Goal: Obtain resource: Download file/media

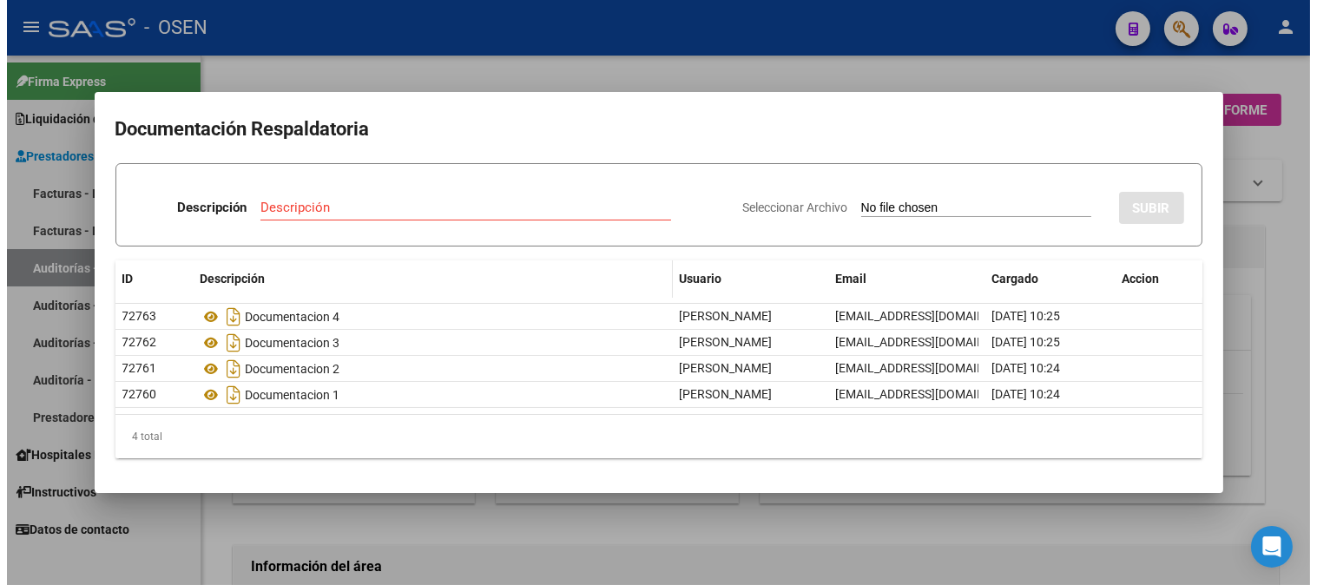
scroll to position [578, 0]
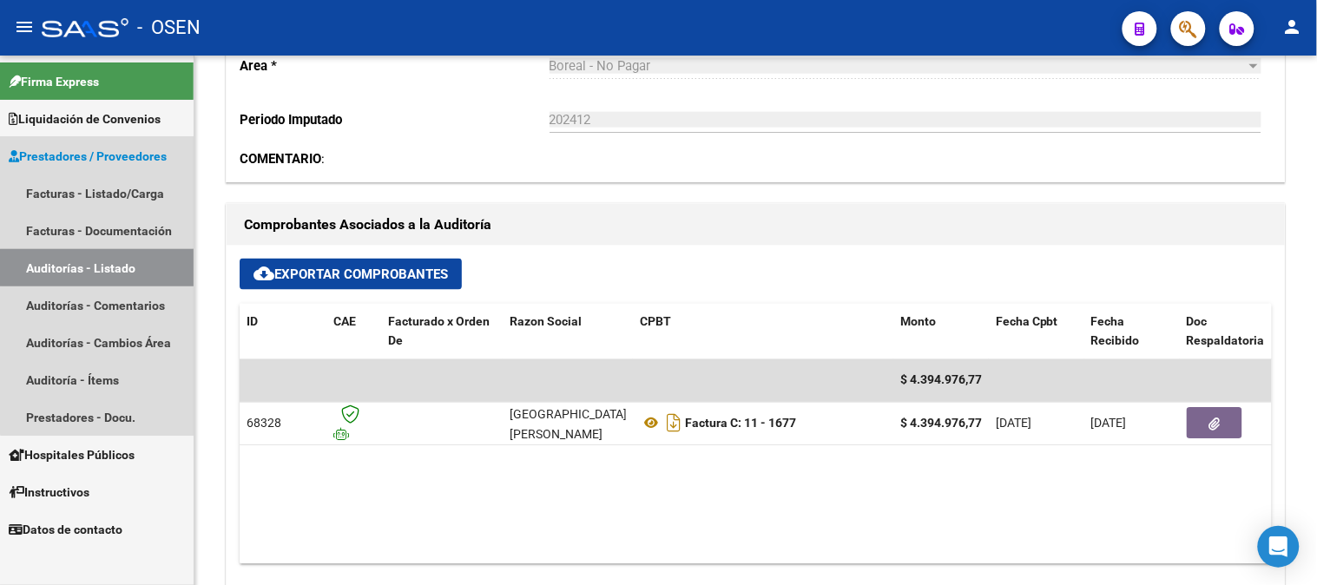
click at [111, 267] on link "Auditorías - Listado" at bounding box center [97, 267] width 194 height 37
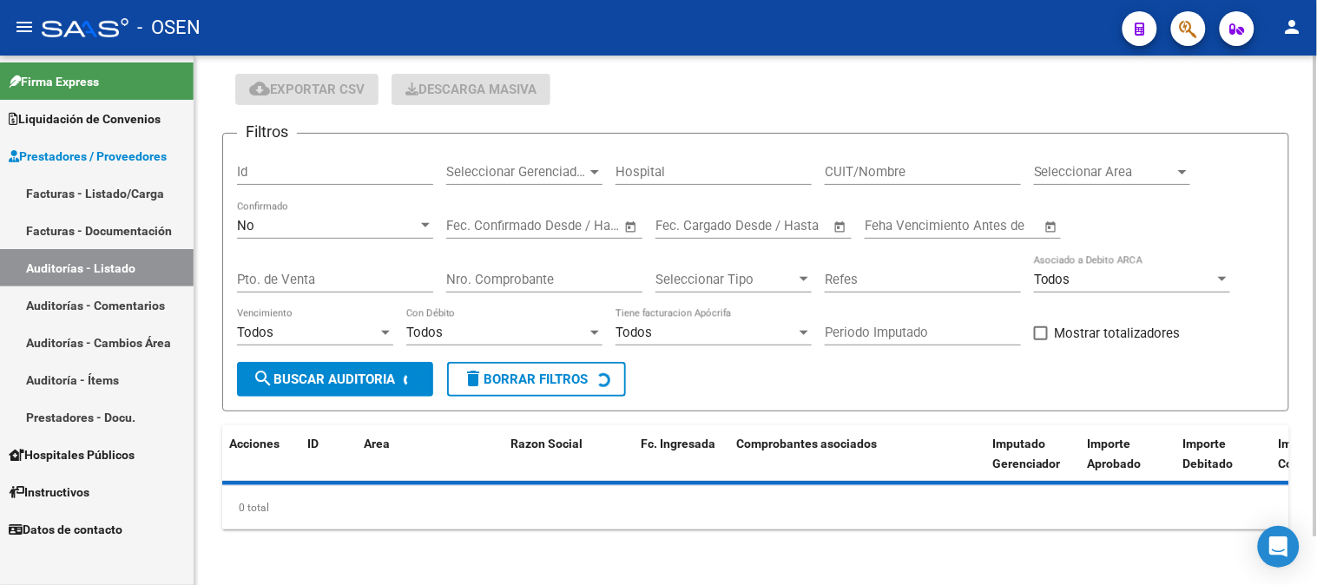
click at [284, 237] on div "No Confirmado" at bounding box center [335, 219] width 196 height 37
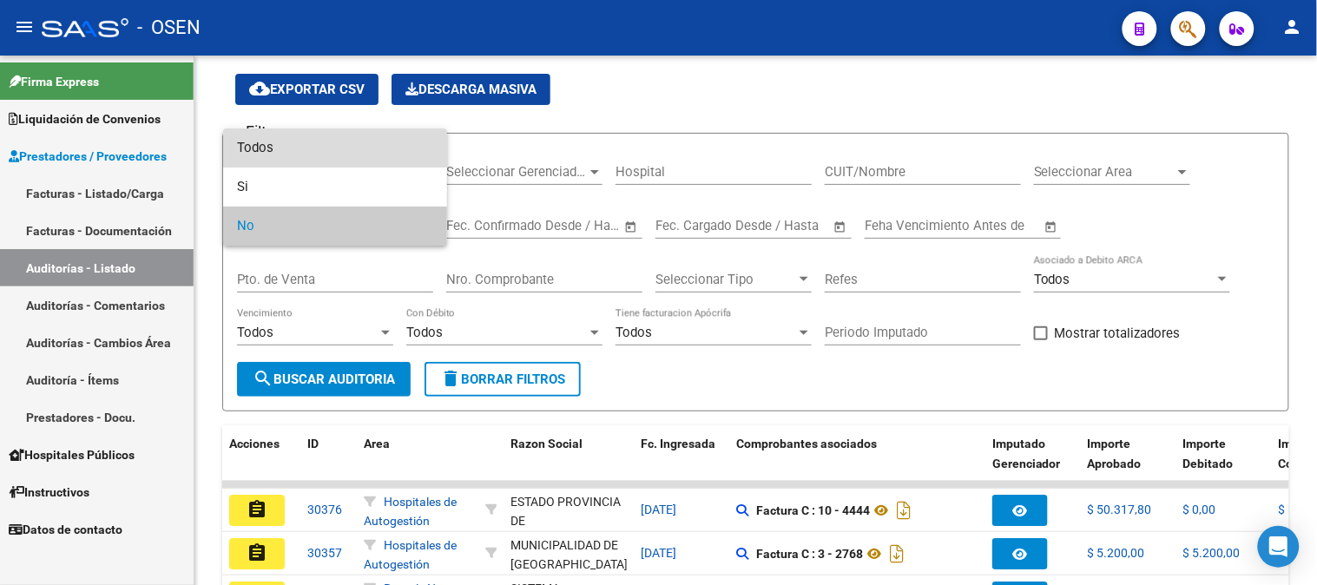
click at [307, 160] on span "Todos" at bounding box center [335, 148] width 196 height 39
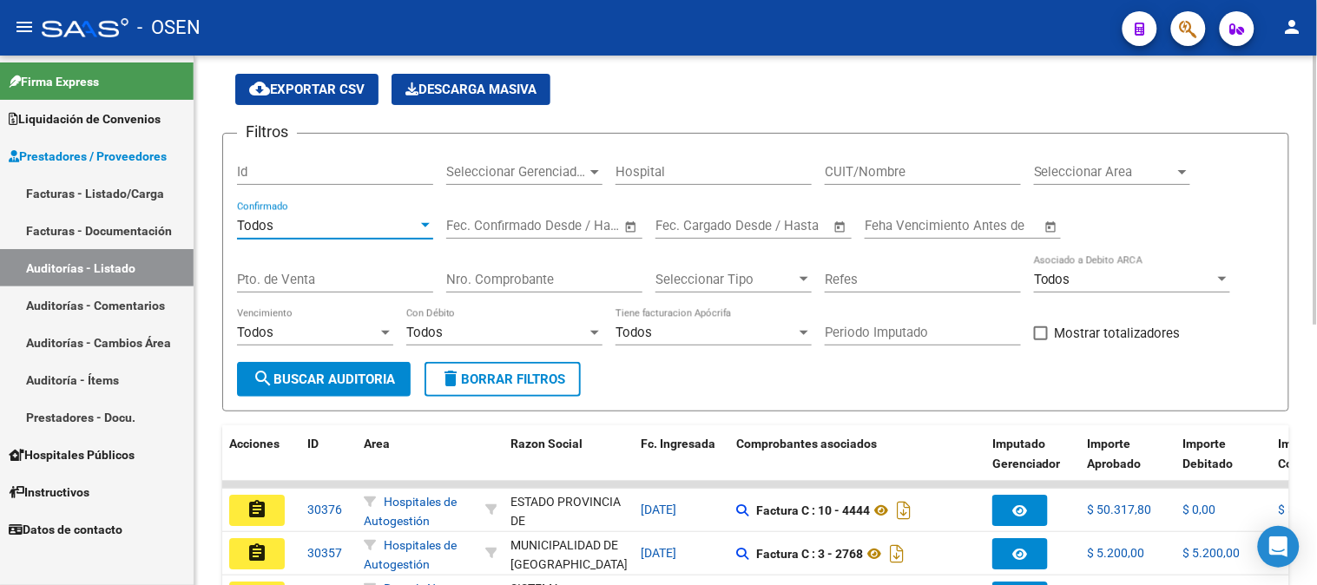
click at [498, 289] on div "Nro. Comprobante" at bounding box center [544, 273] width 196 height 37
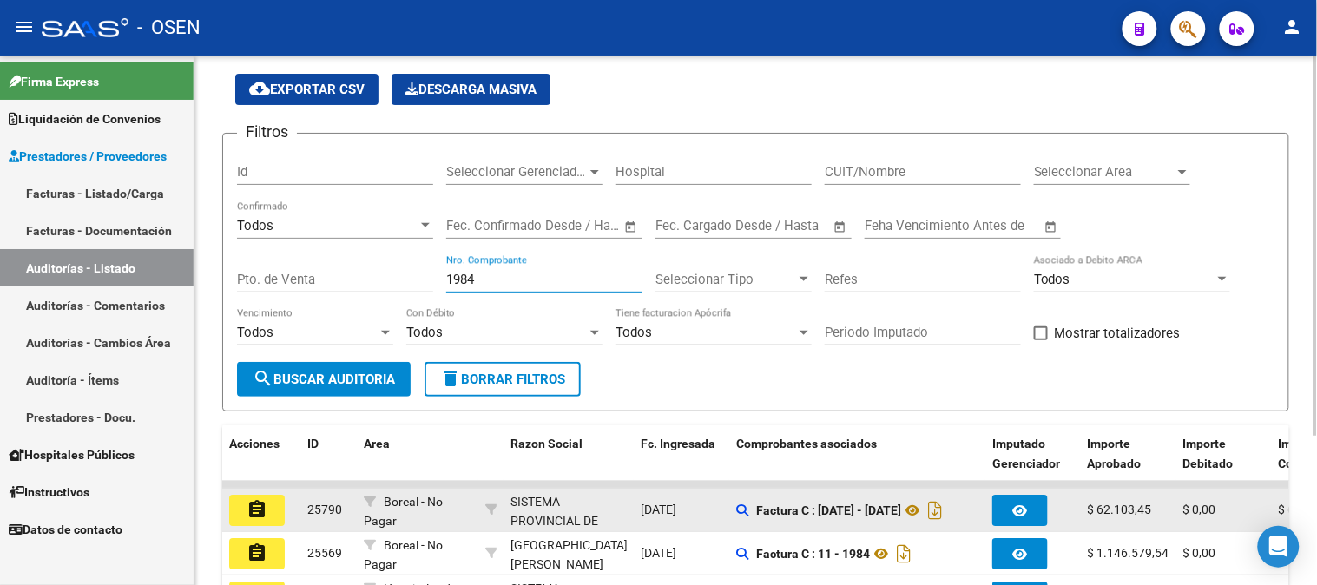
scroll to position [150, 0]
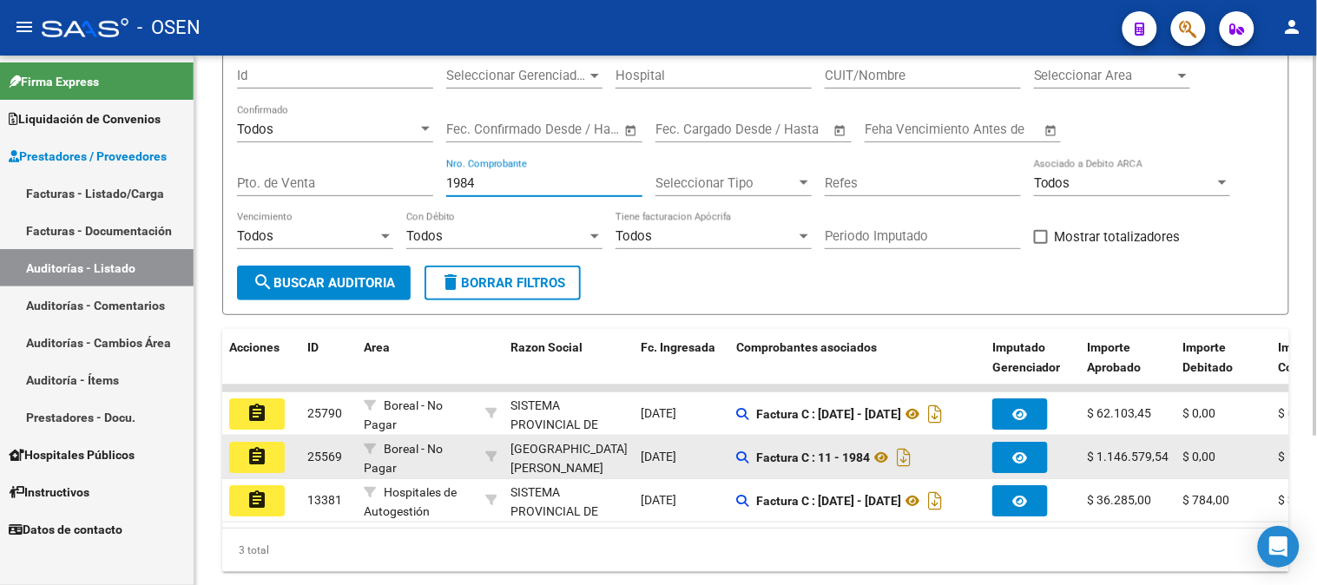
type input "1984"
click at [279, 458] on button "assignment" at bounding box center [257, 457] width 56 height 31
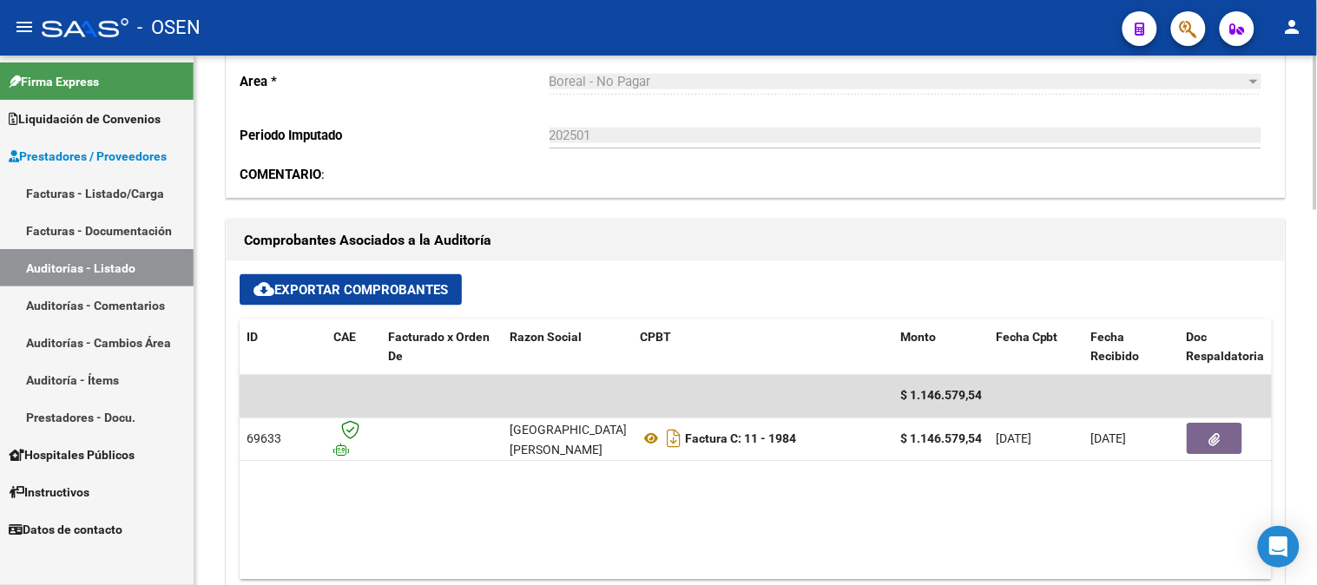
scroll to position [675, 0]
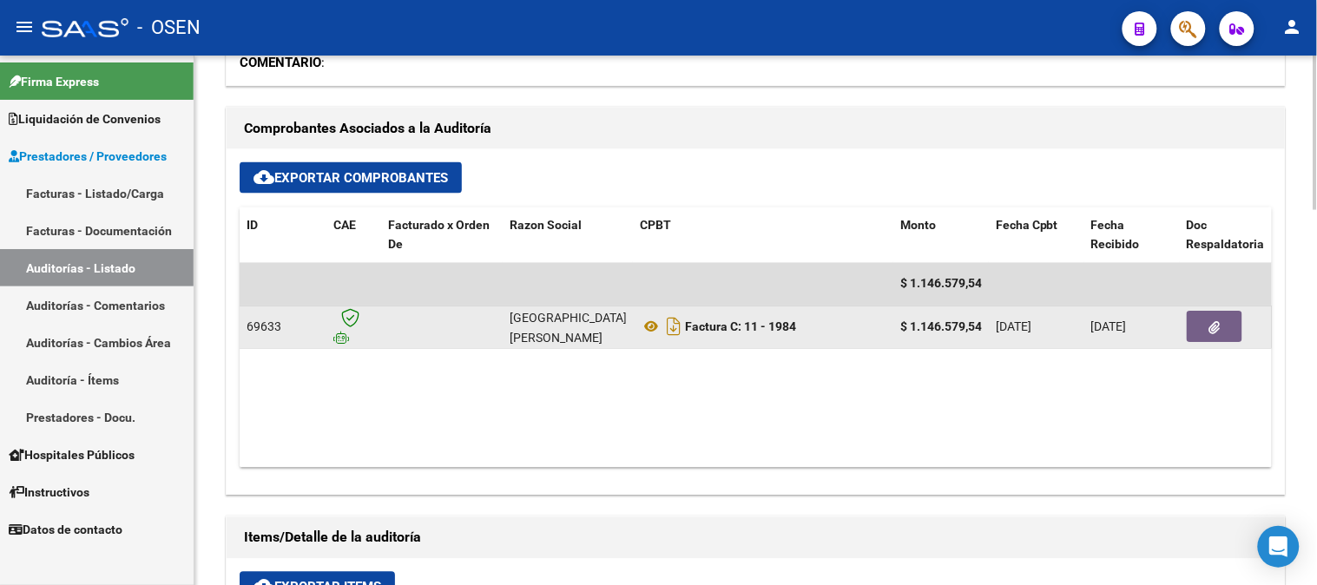
click at [1234, 323] on button "button" at bounding box center [1215, 327] width 56 height 31
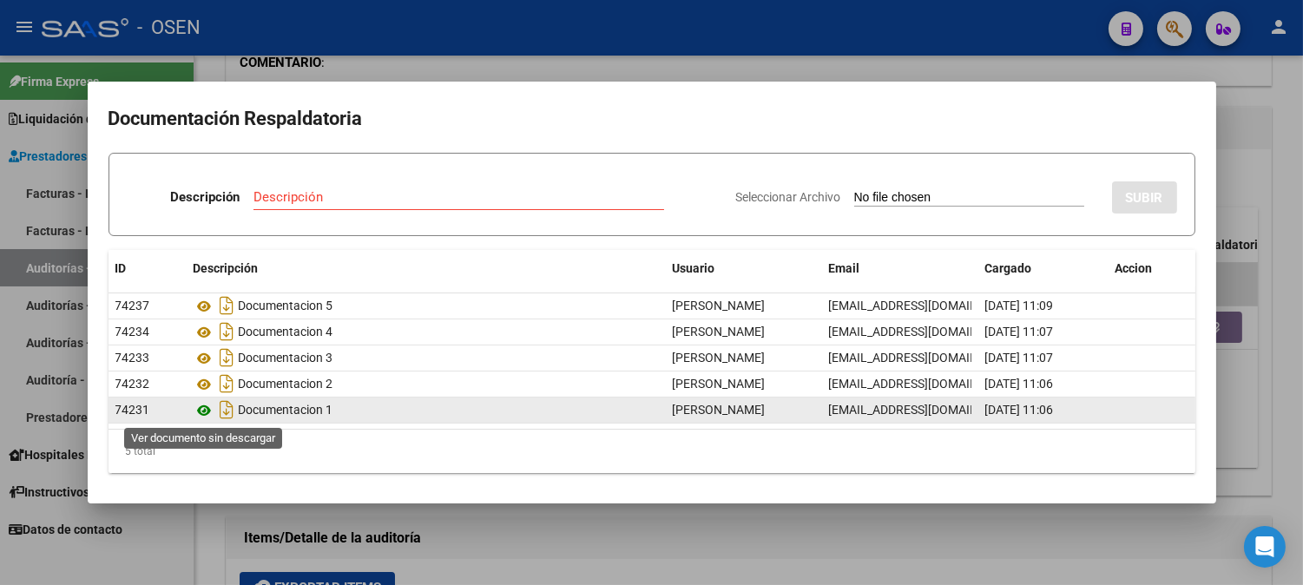
click at [213, 412] on icon at bounding box center [205, 410] width 23 height 21
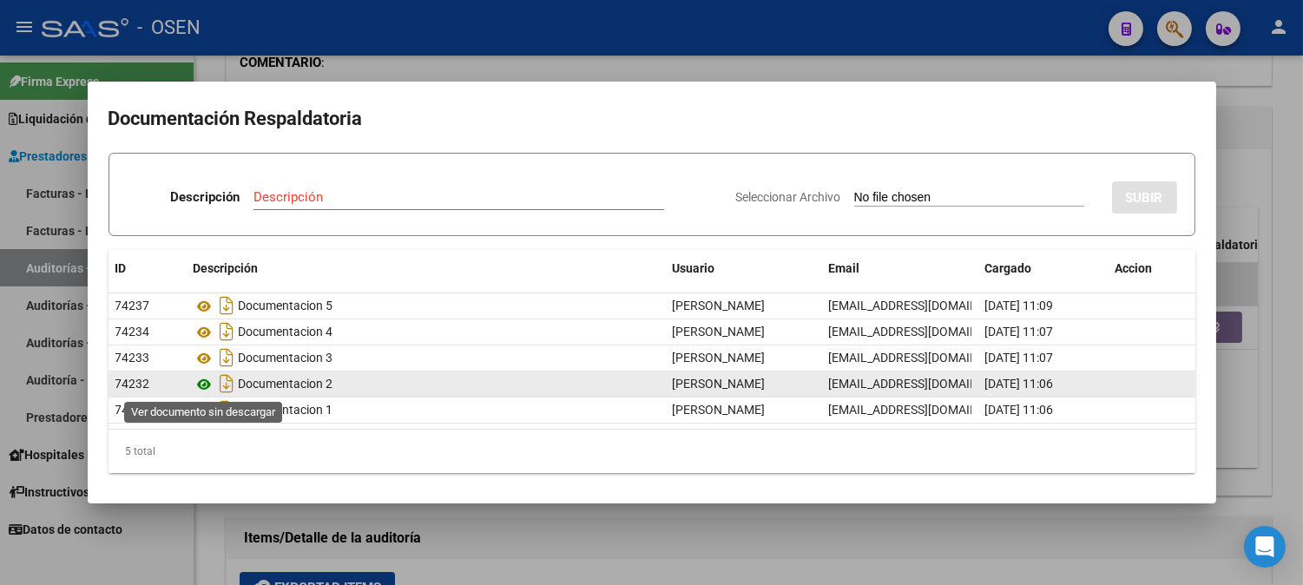
click at [207, 388] on icon at bounding box center [205, 384] width 23 height 21
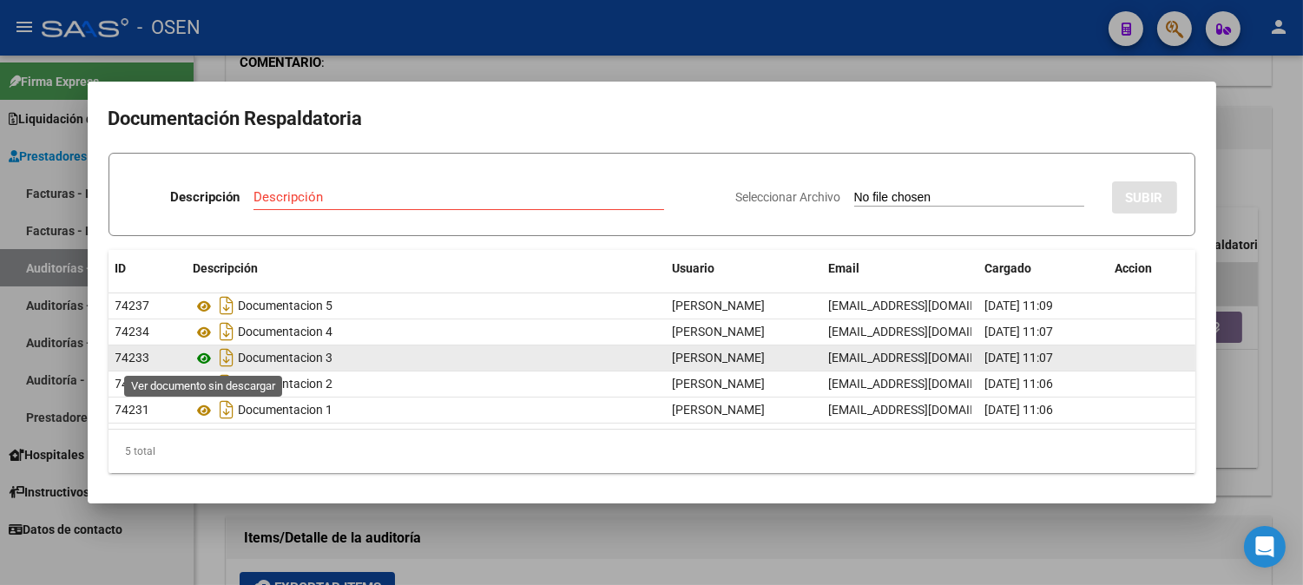
click at [205, 359] on icon at bounding box center [205, 358] width 23 height 21
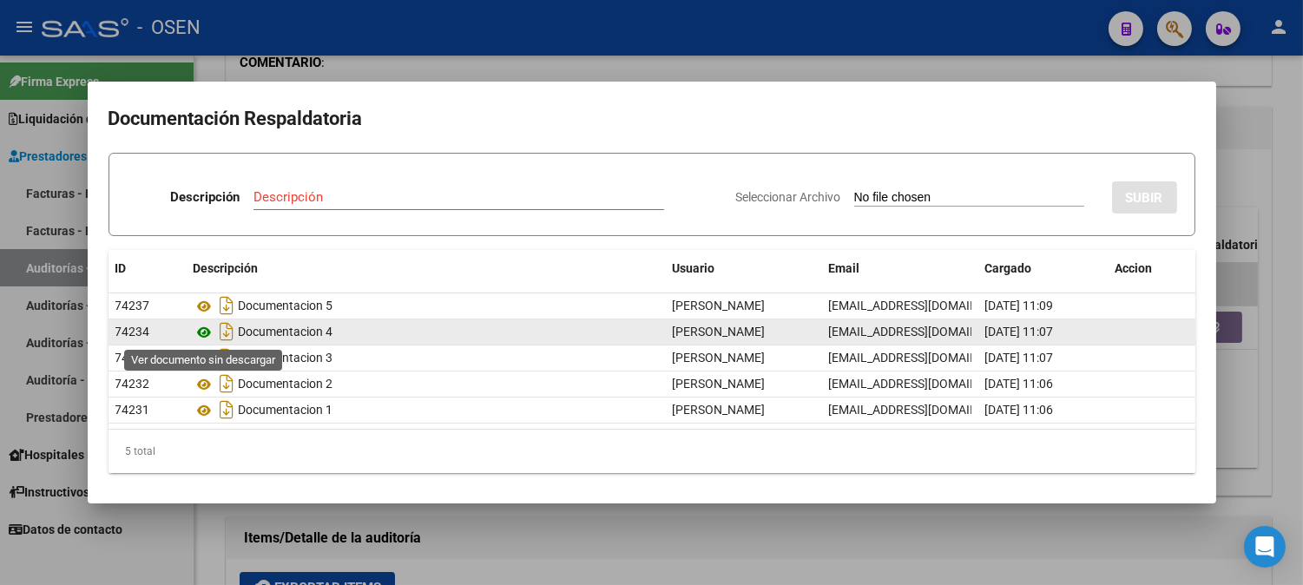
click at [202, 332] on icon at bounding box center [205, 332] width 23 height 21
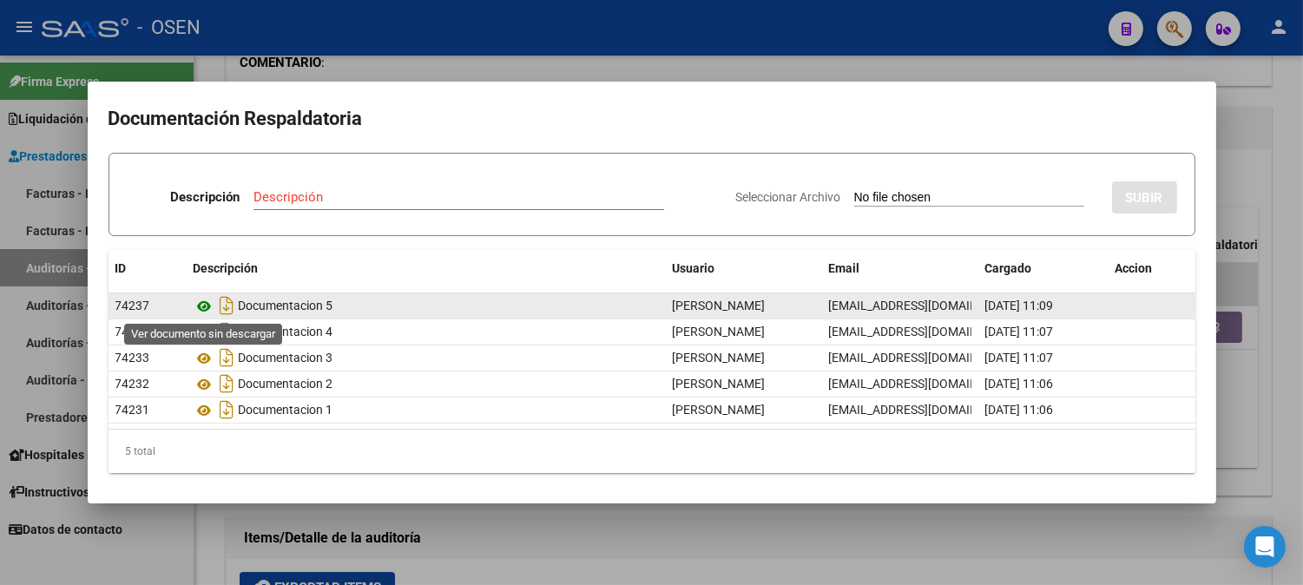
click at [208, 301] on icon at bounding box center [205, 306] width 23 height 21
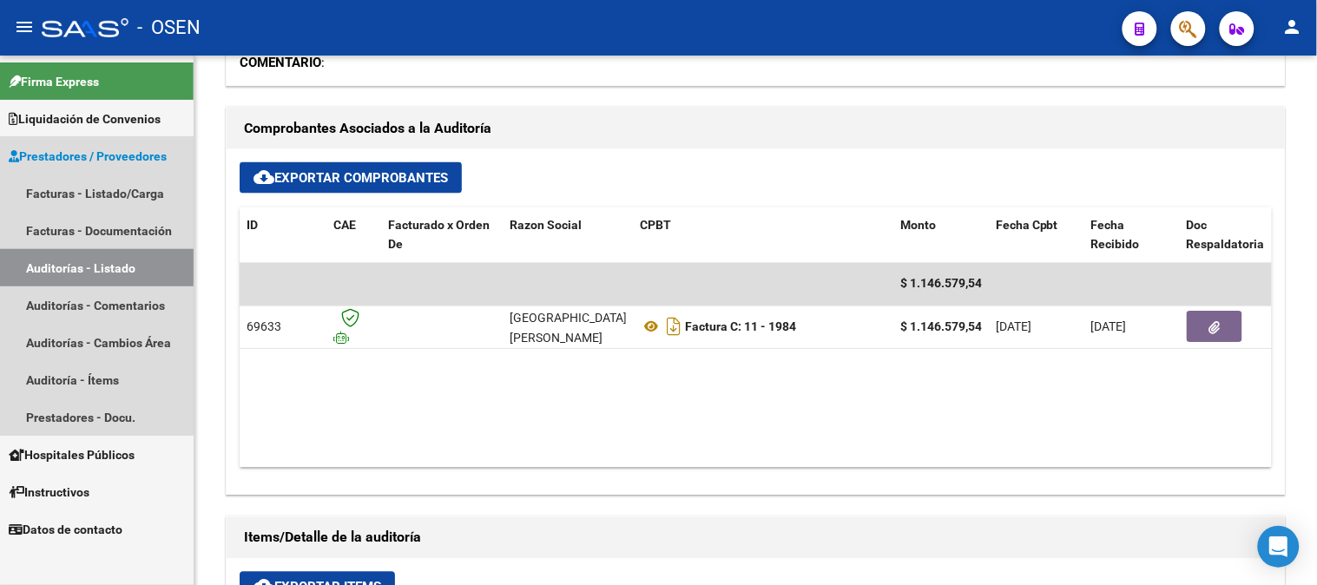
click at [63, 264] on link "Auditorías - Listado" at bounding box center [97, 267] width 194 height 37
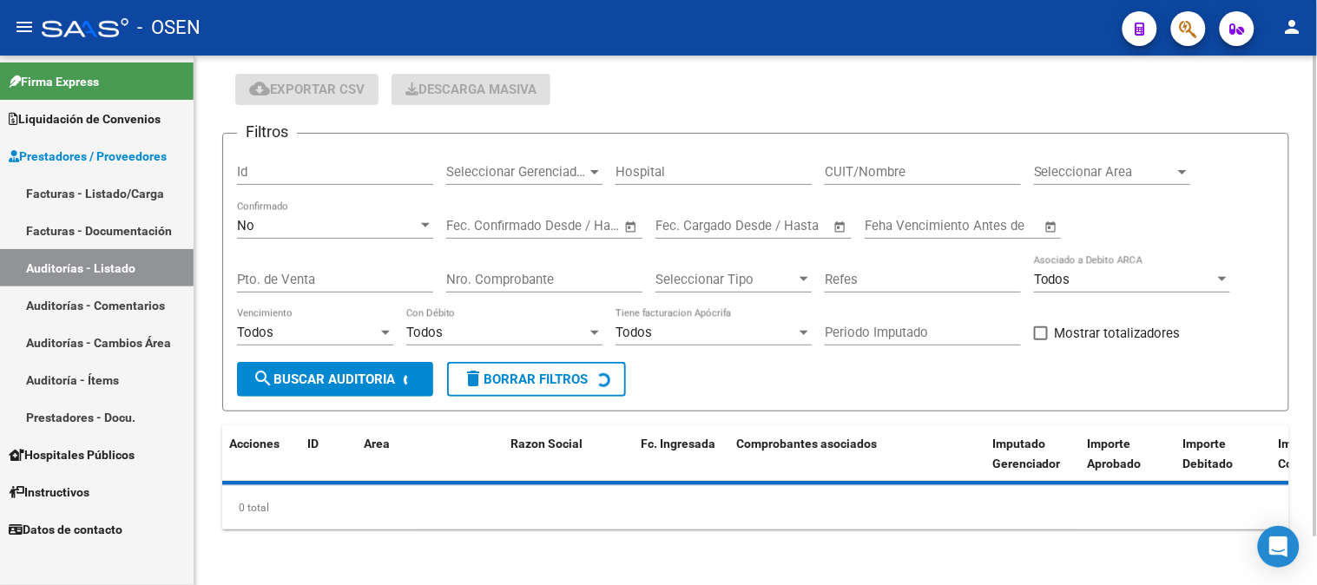
click at [271, 224] on div "No" at bounding box center [327, 226] width 181 height 16
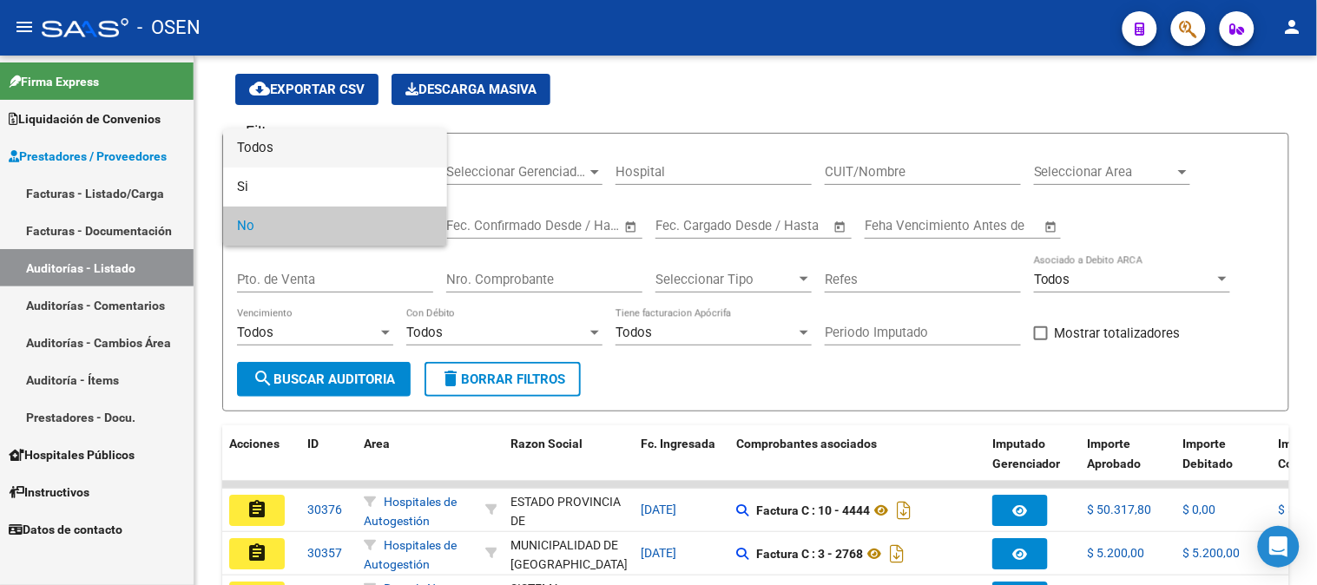
click at [308, 156] on span "Todos" at bounding box center [335, 148] width 196 height 39
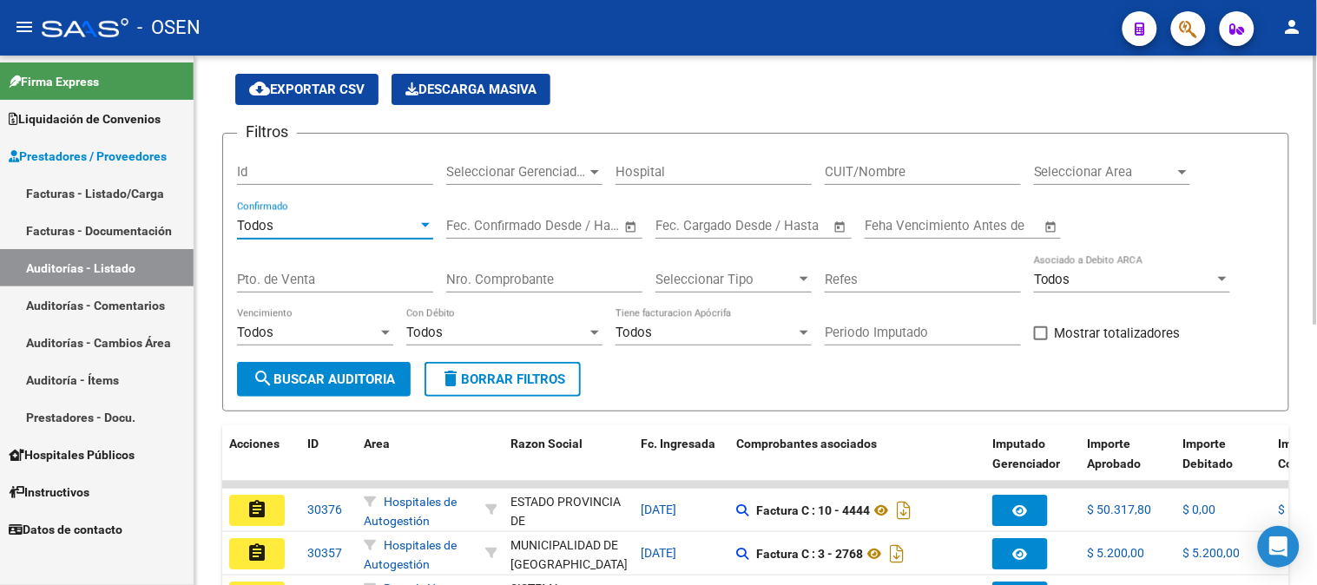
click at [506, 280] on input "Nro. Comprobante" at bounding box center [544, 280] width 196 height 16
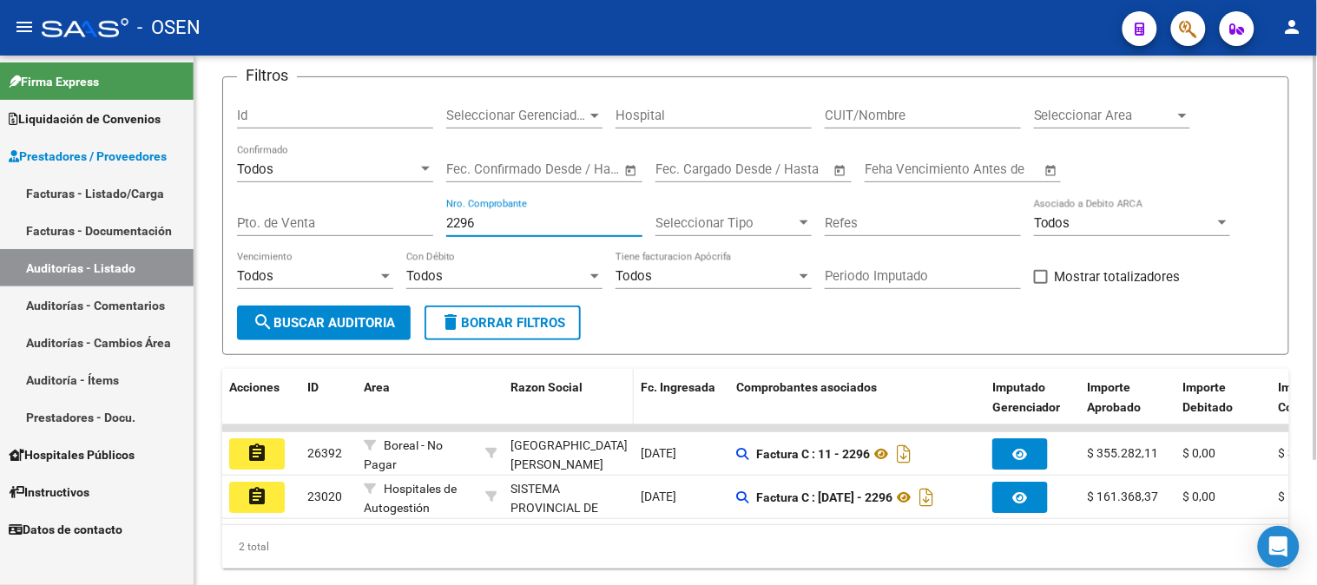
scroll to position [163, 0]
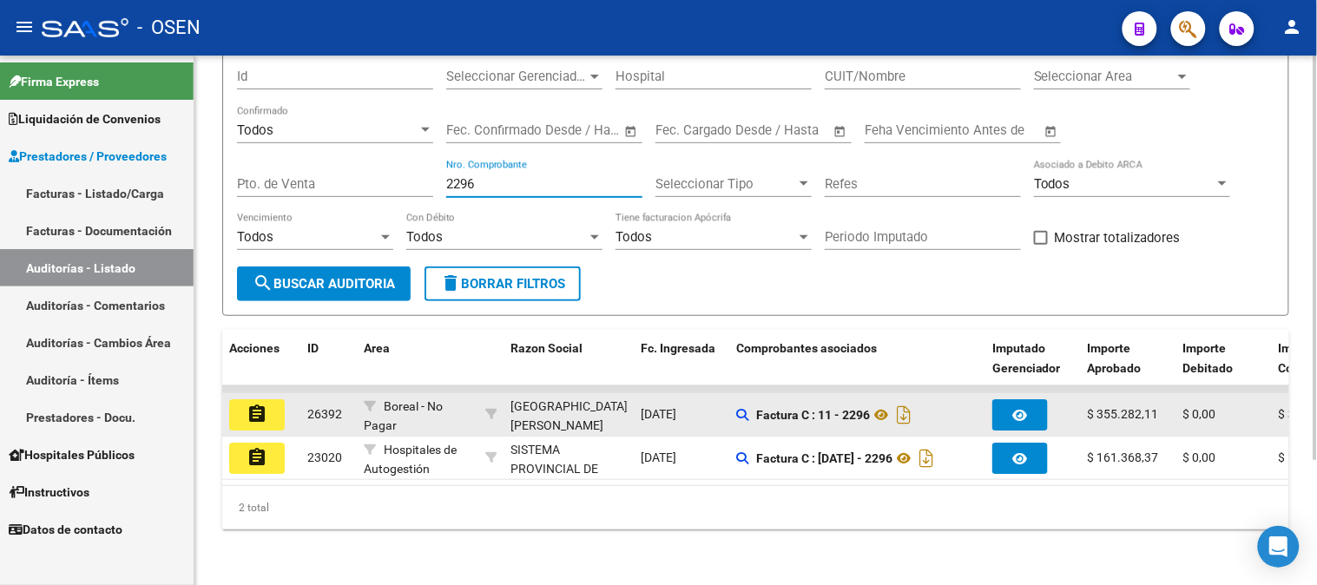
type input "2296"
click at [259, 399] on button "assignment" at bounding box center [257, 414] width 56 height 31
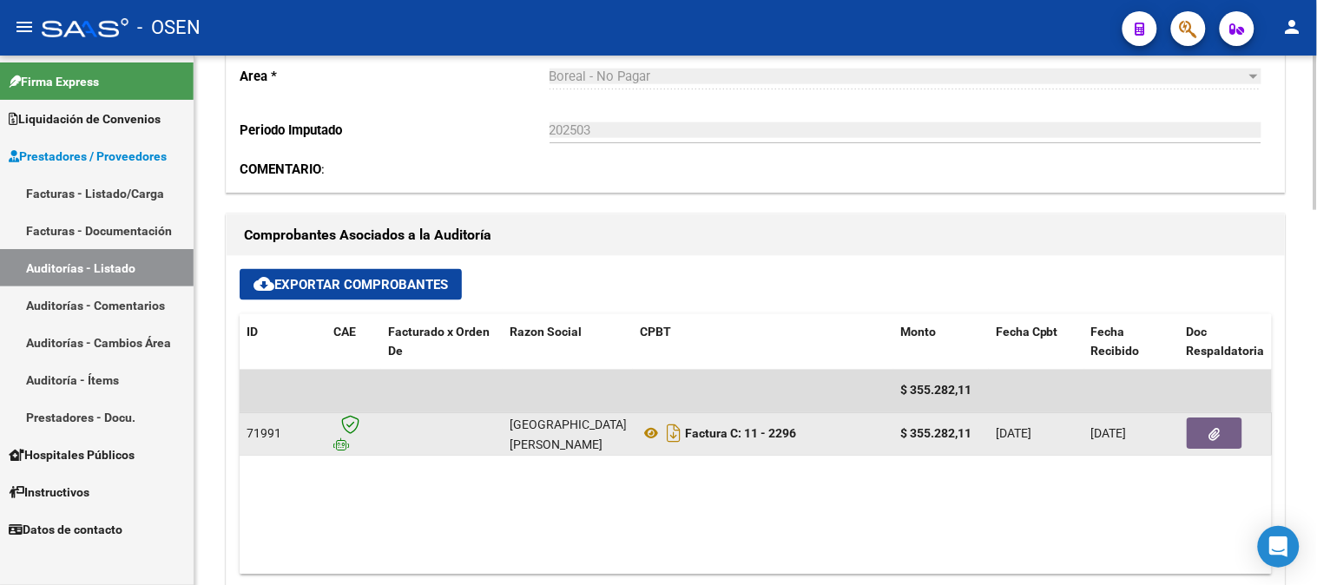
scroll to position [578, 0]
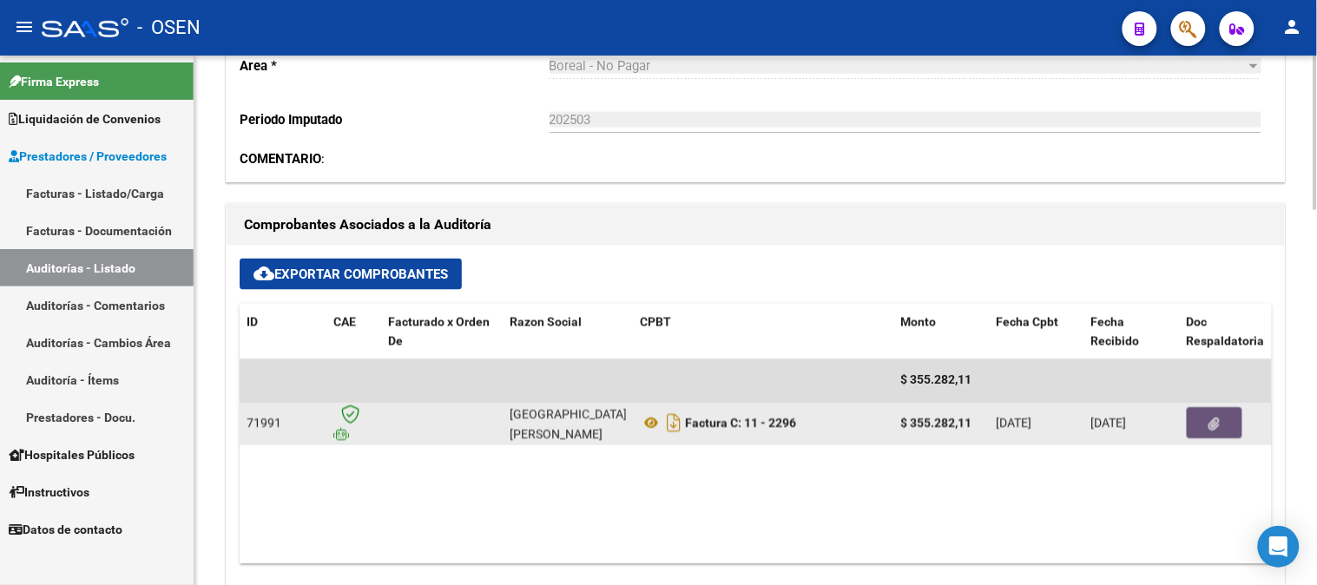
click at [1200, 424] on button "button" at bounding box center [1215, 423] width 56 height 31
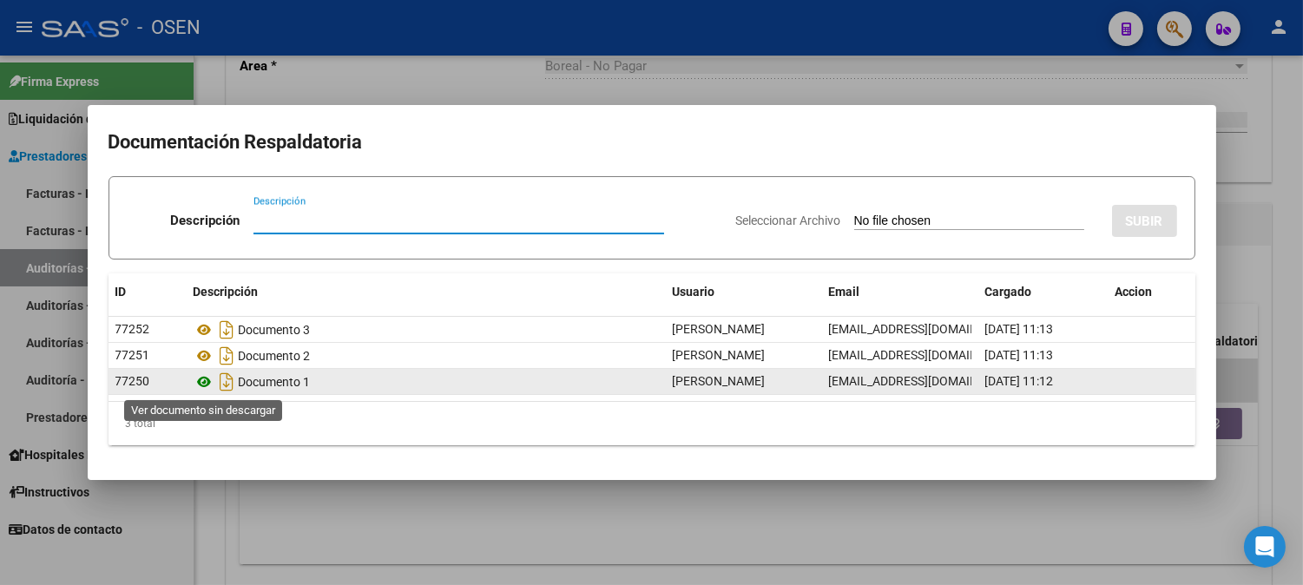
click at [205, 383] on icon at bounding box center [205, 382] width 23 height 21
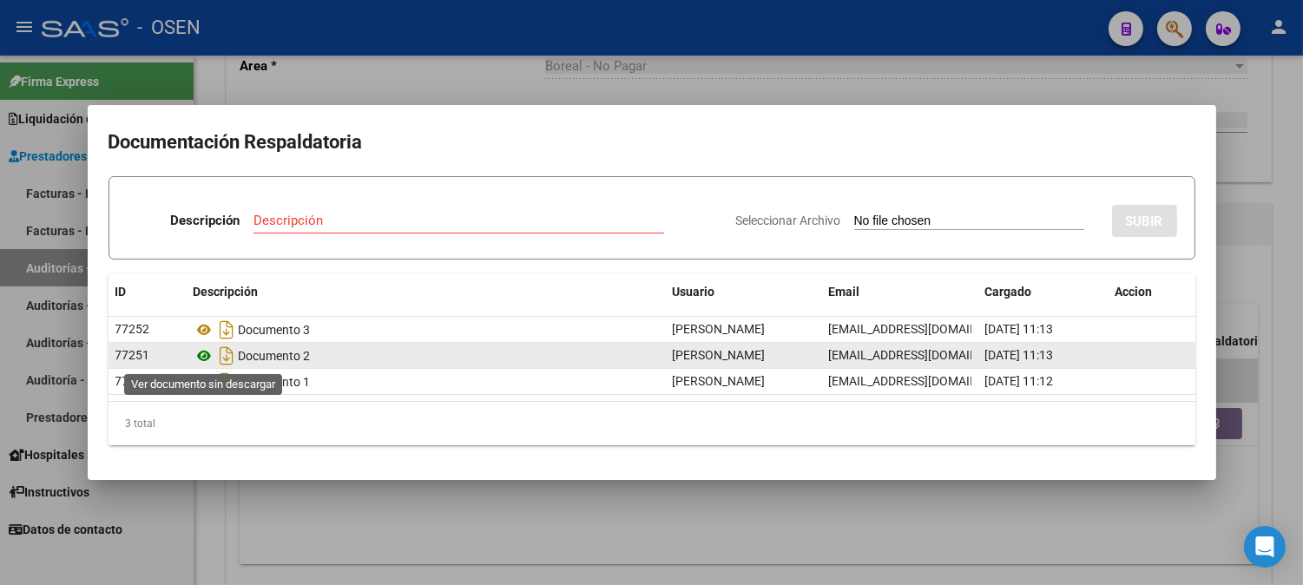
click at [209, 360] on icon at bounding box center [205, 356] width 23 height 21
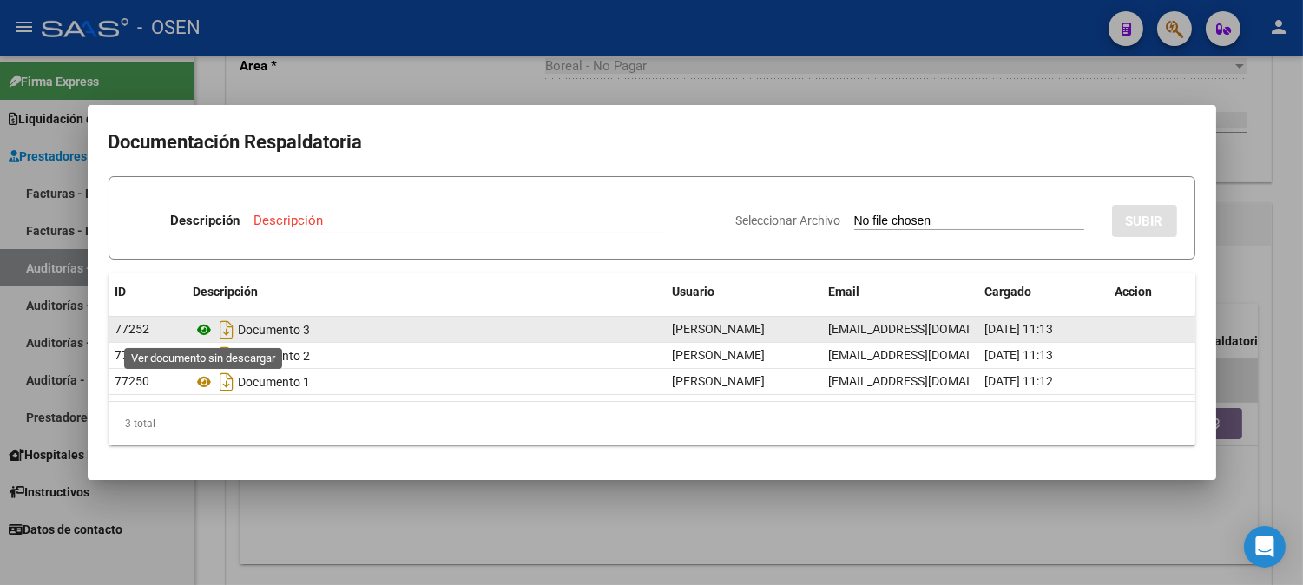
click at [204, 331] on icon at bounding box center [205, 330] width 23 height 21
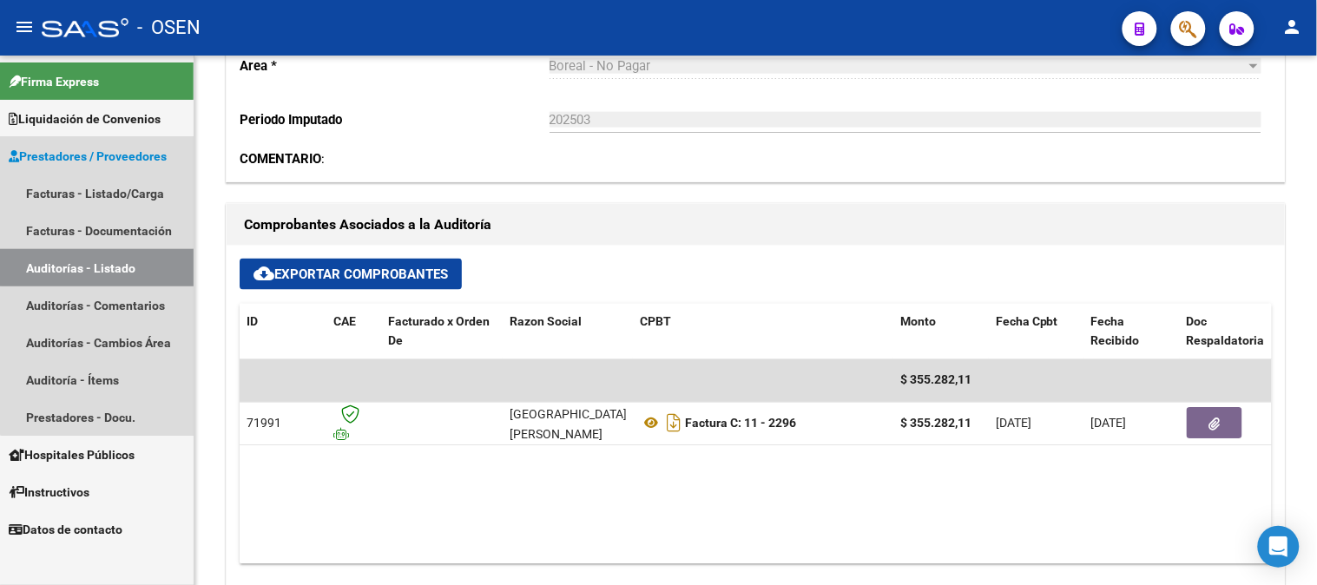
click at [111, 261] on link "Auditorías - Listado" at bounding box center [97, 267] width 194 height 37
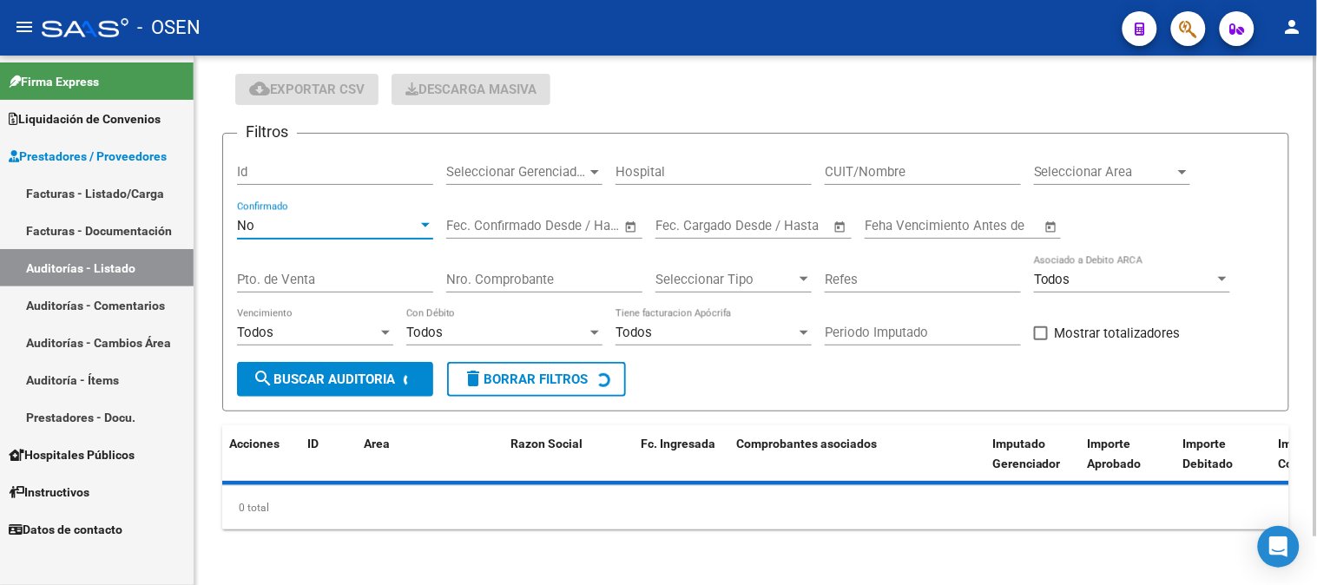
click at [371, 230] on div "No" at bounding box center [327, 226] width 181 height 16
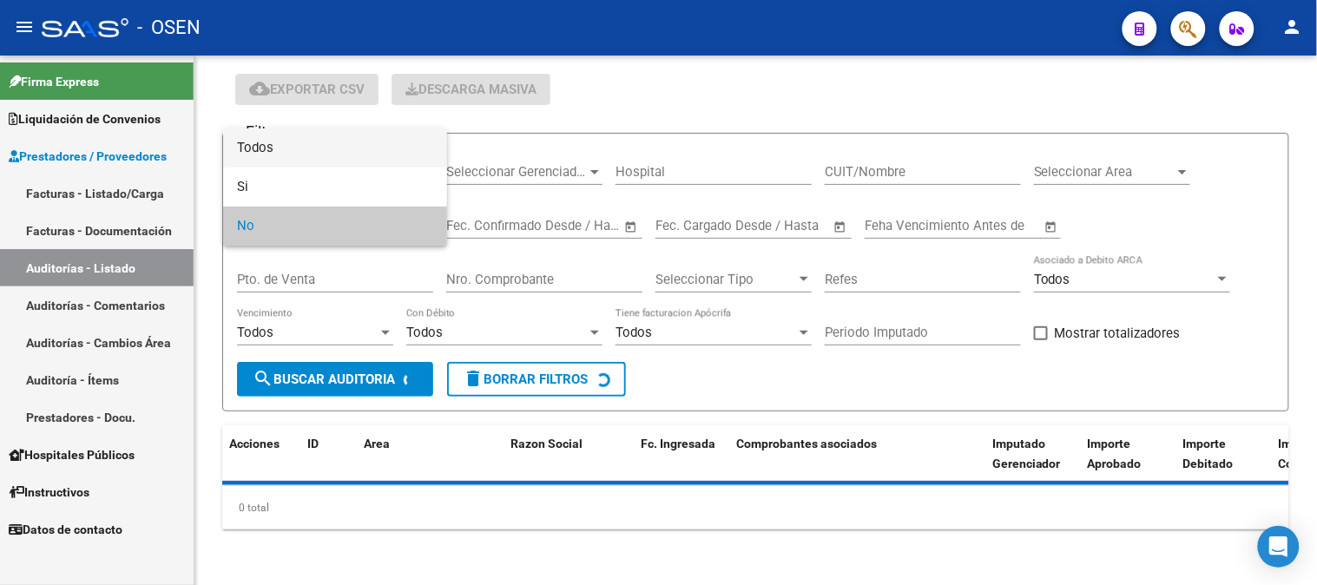
click at [347, 156] on span "Todos" at bounding box center [335, 148] width 196 height 39
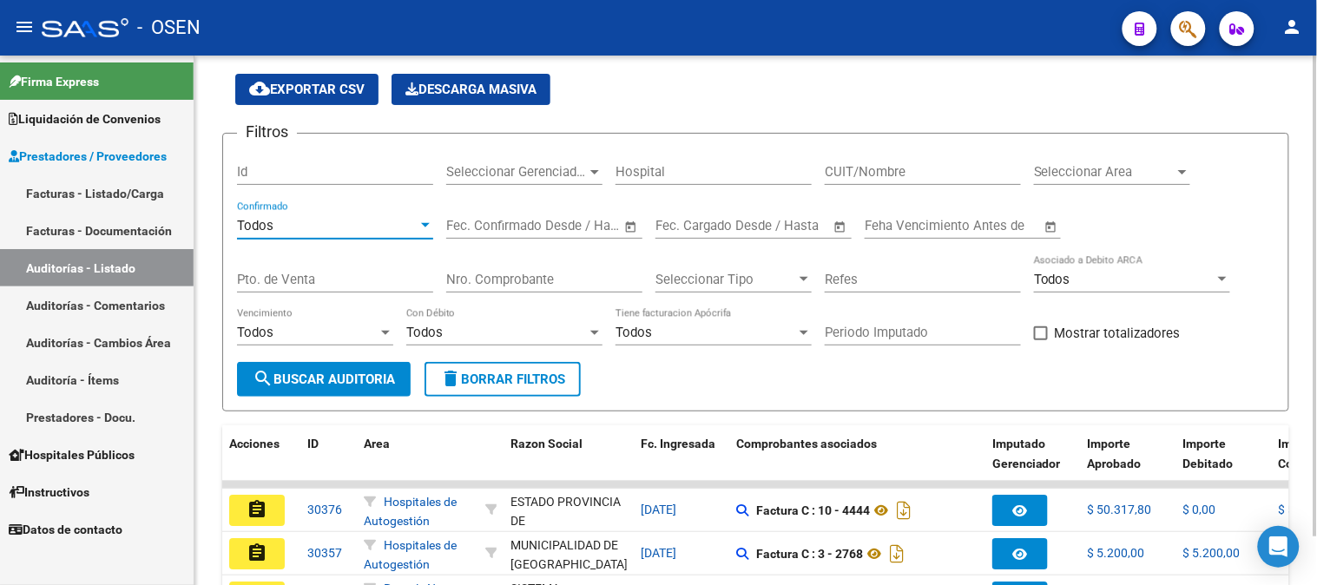
click at [488, 285] on input "Nro. Comprobante" at bounding box center [544, 280] width 196 height 16
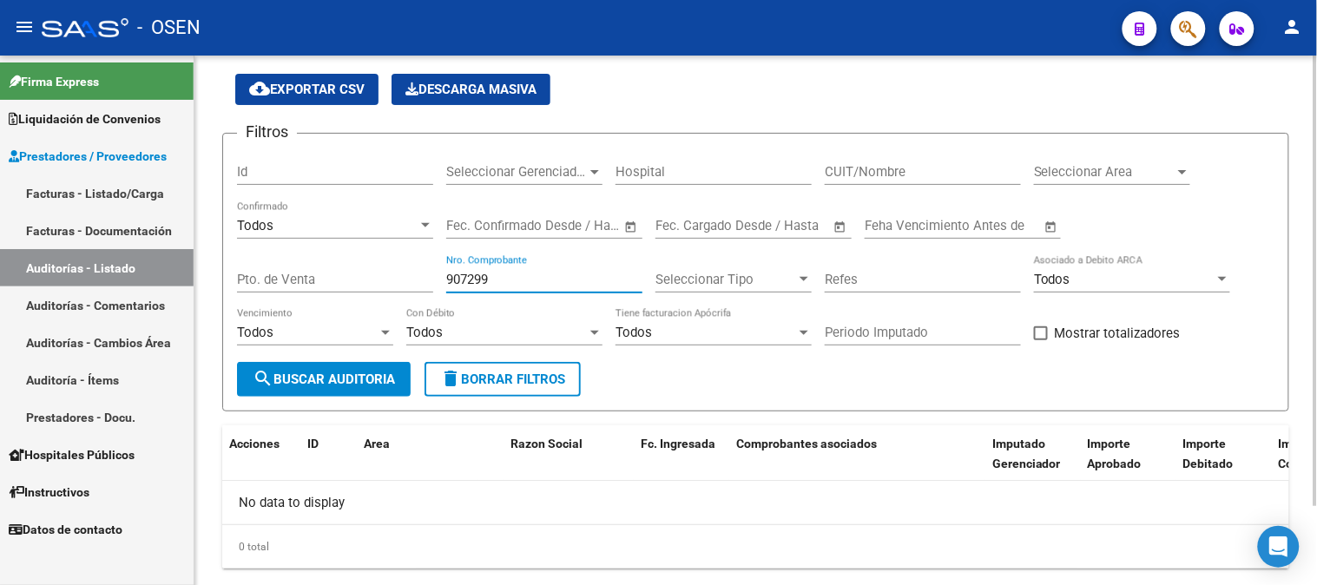
drag, startPoint x: 514, startPoint y: 280, endPoint x: 418, endPoint y: 283, distance: 96.5
click at [418, 283] on div "Filtros Id Seleccionar Gerenciador Seleccionar Gerenciador Hospital CUIT/Nombre…" at bounding box center [756, 255] width 1038 height 214
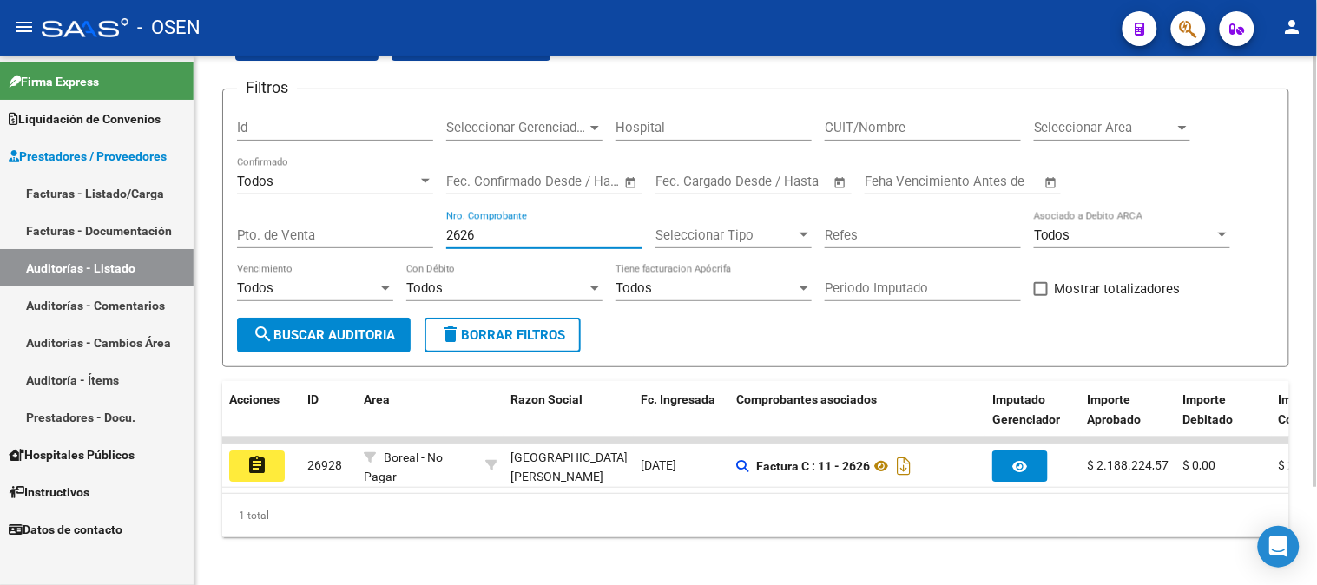
scroll to position [120, 0]
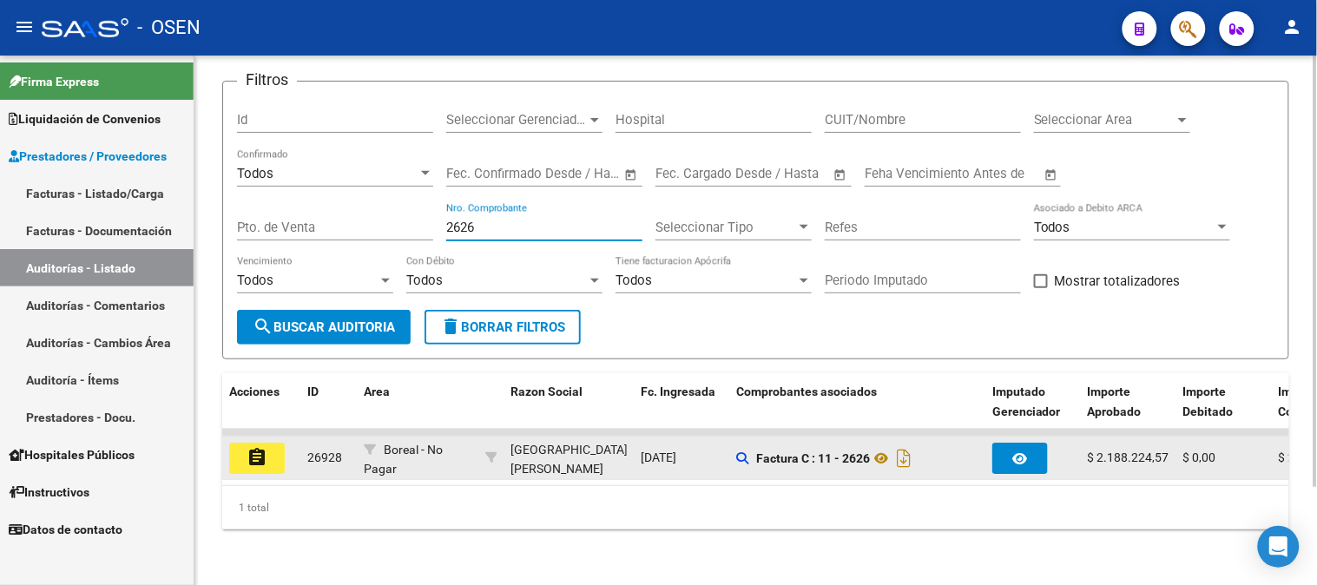
type input "2626"
click at [275, 443] on button "assignment" at bounding box center [257, 458] width 56 height 31
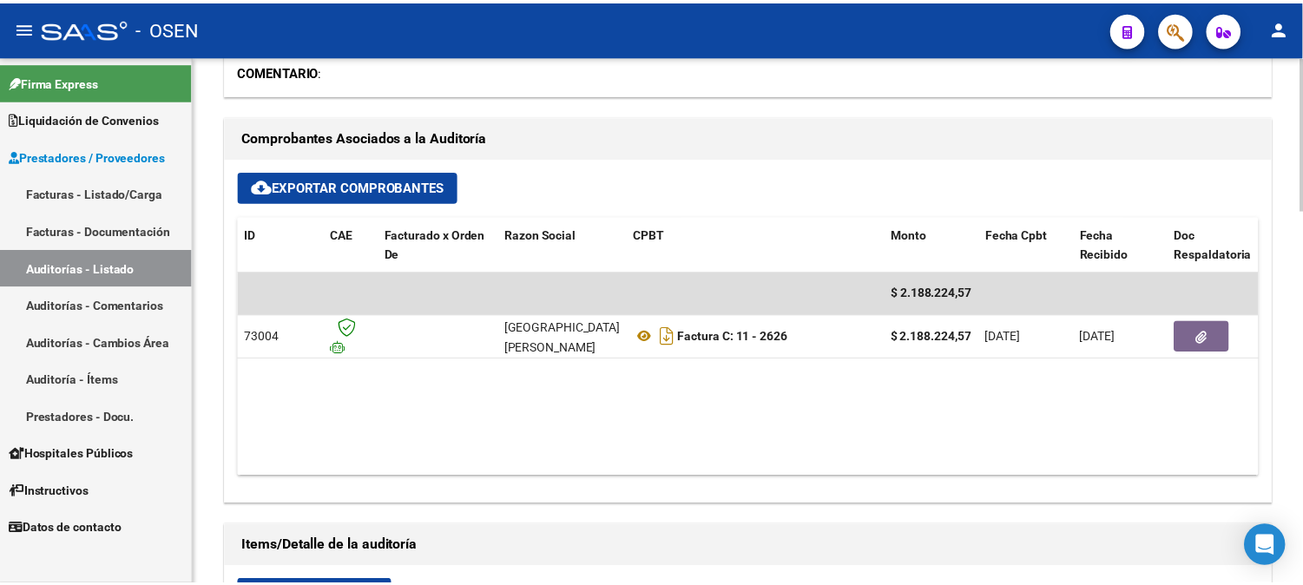
scroll to position [675, 0]
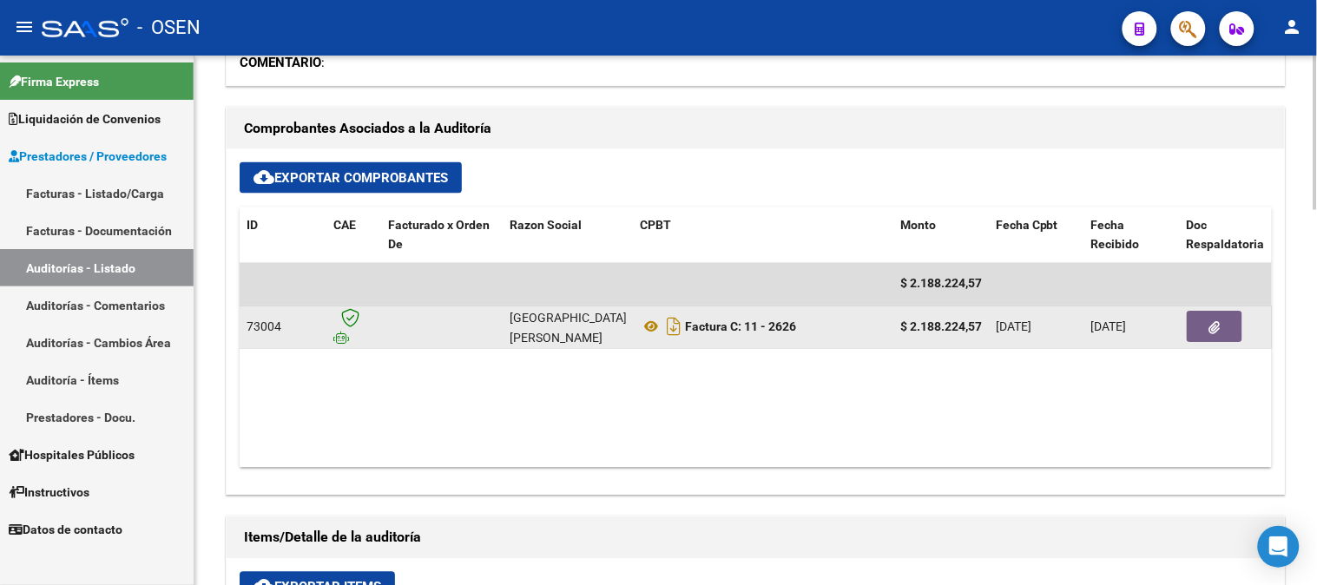
click at [1220, 322] on icon "button" at bounding box center [1215, 328] width 11 height 13
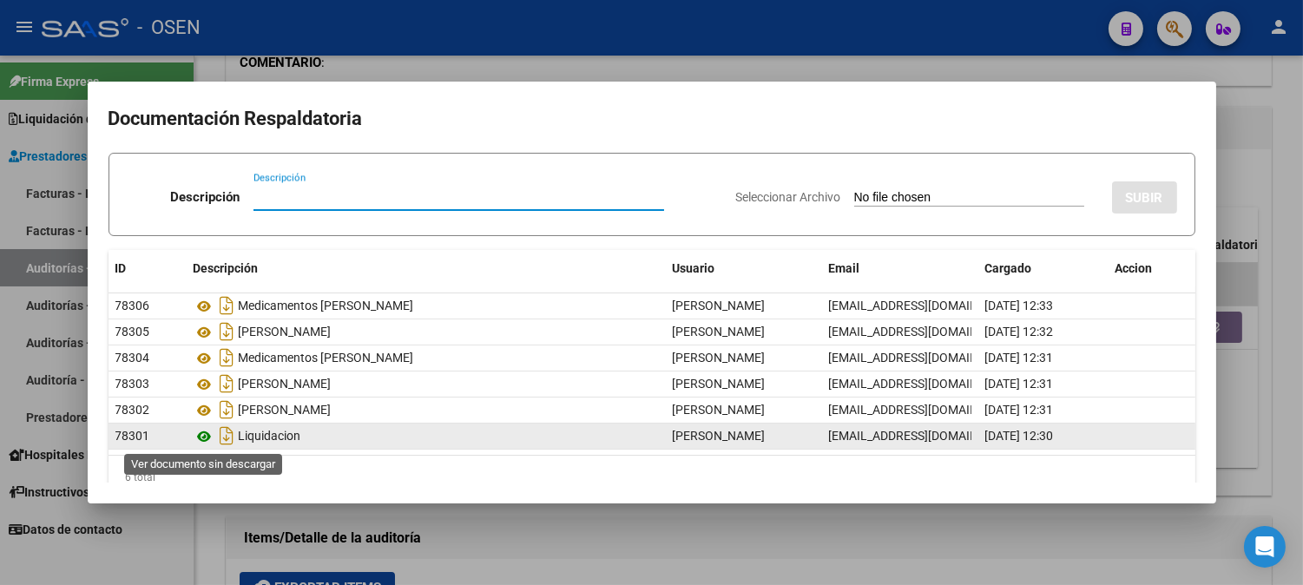
click at [208, 439] on icon at bounding box center [205, 436] width 23 height 21
